Goal: Information Seeking & Learning: Learn about a topic

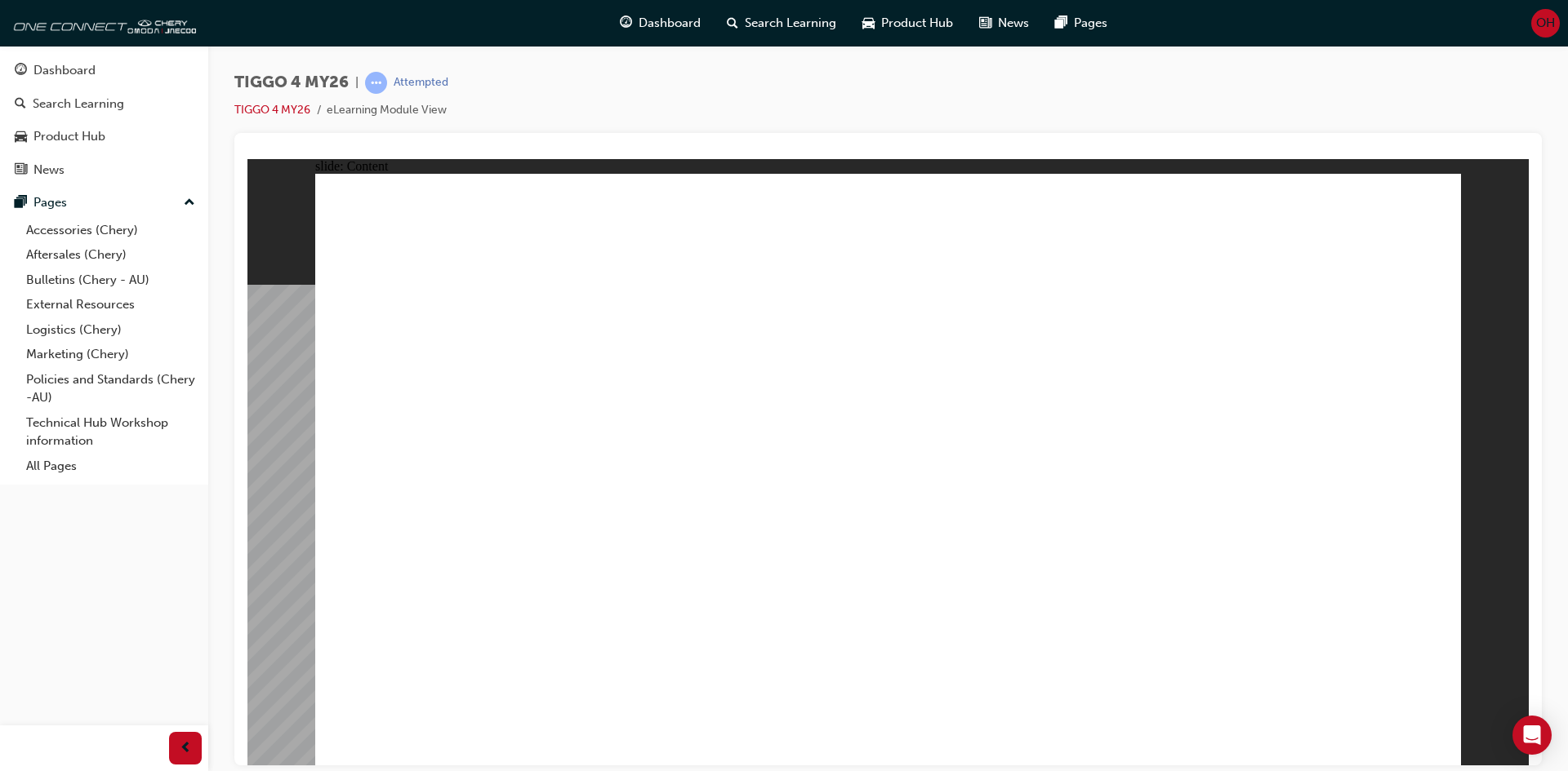
drag, startPoint x: 494, startPoint y: 350, endPoint x: 537, endPoint y: 373, distance: 48.8
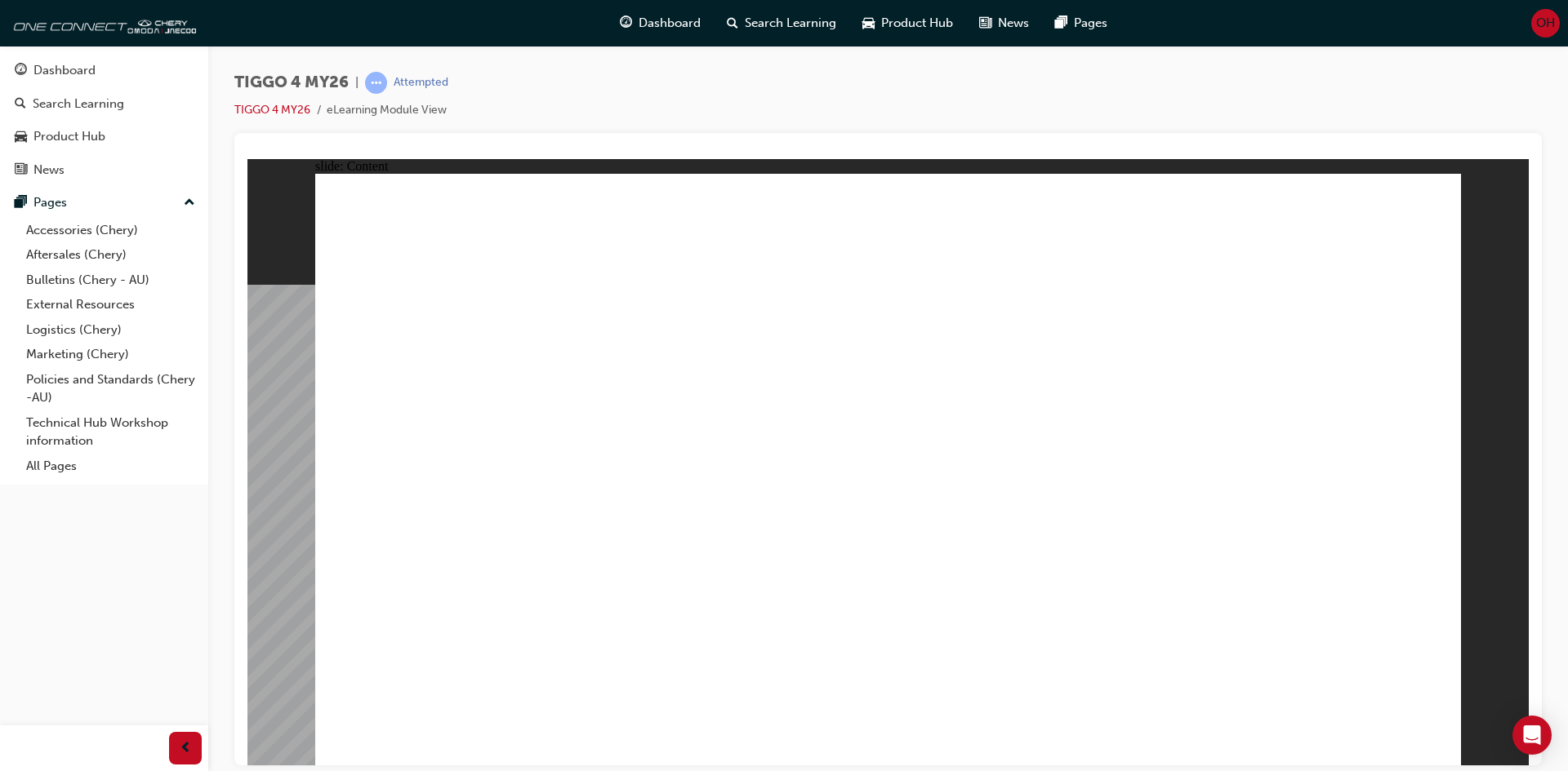
drag, startPoint x: 511, startPoint y: 367, endPoint x: 496, endPoint y: 366, distance: 15.0
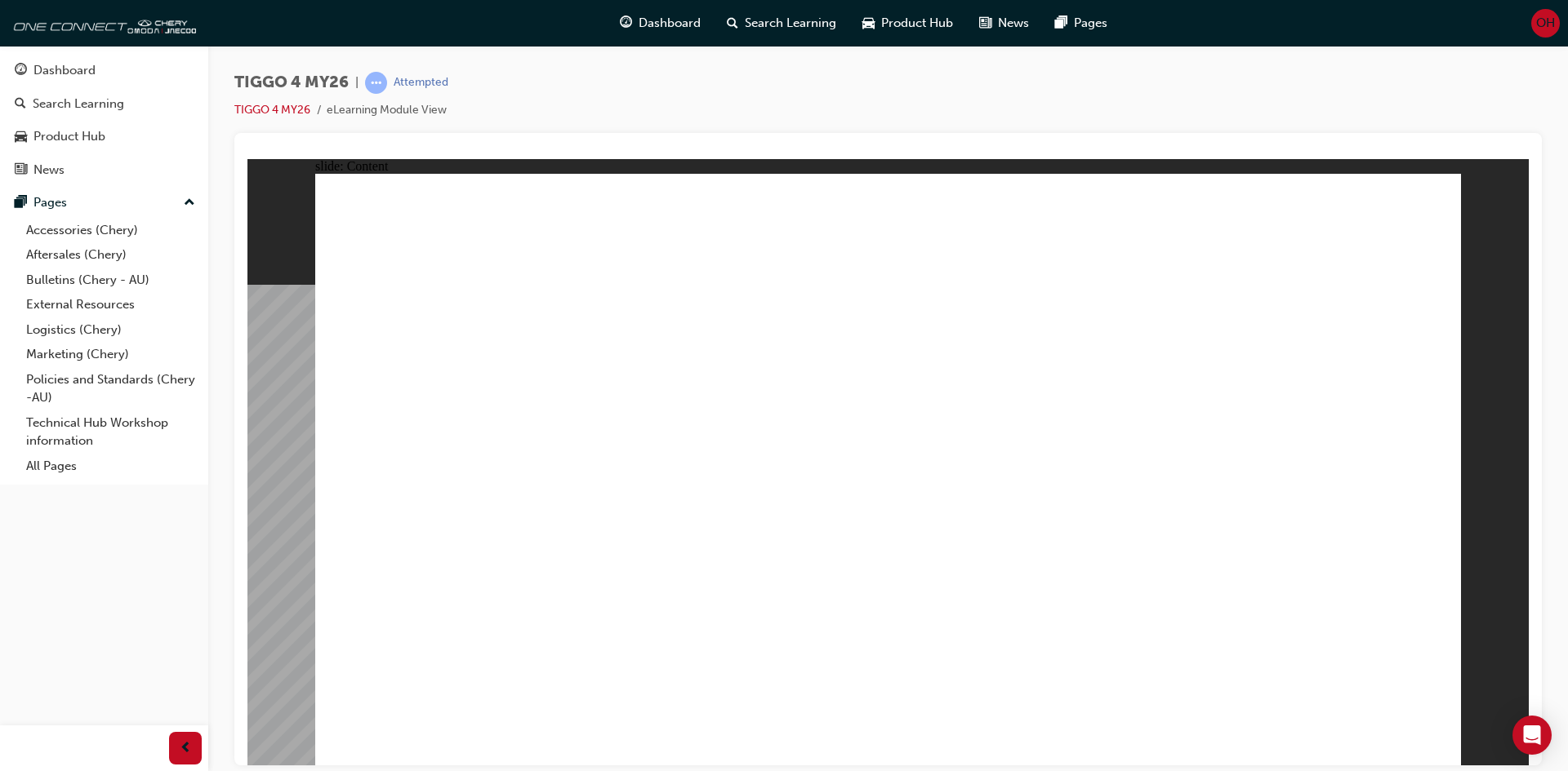
drag, startPoint x: 1420, startPoint y: 725, endPoint x: 1420, endPoint y: 744, distance: 19.0
